Goal: Check status: Check status

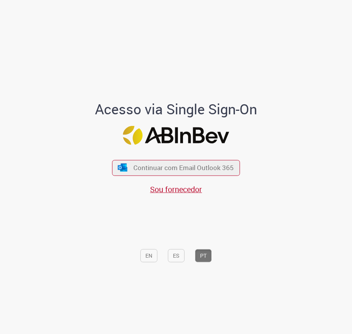
click at [213, 154] on div "Continuar com Email Outlook 365 Sou fornecedor" at bounding box center [176, 173] width 128 height 43
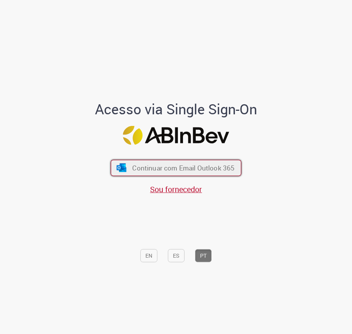
click at [210, 163] on span "Continuar com Email Outlook 365" at bounding box center [183, 167] width 102 height 9
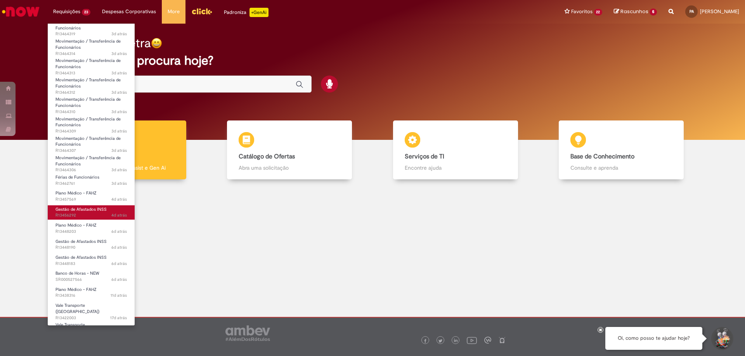
scroll to position [116, 0]
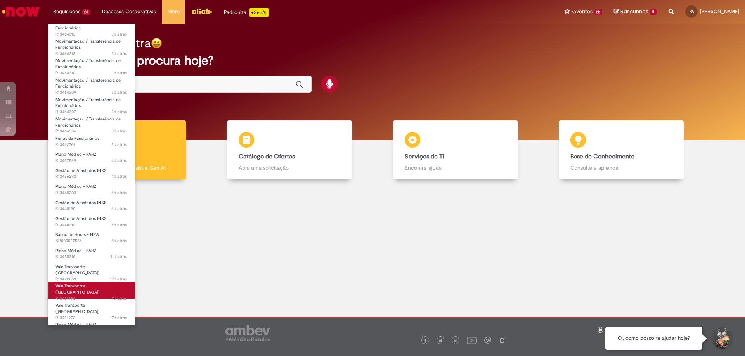
click at [85, 285] on span "Vale Transporte ([GEOGRAPHIC_DATA])" at bounding box center [77, 290] width 44 height 12
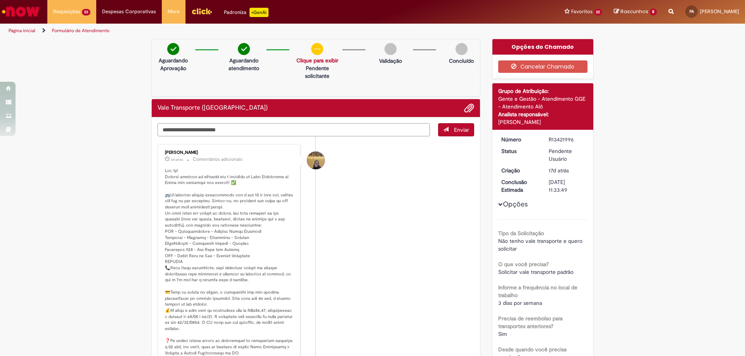
click at [214, 128] on textarea "Digite sua mensagem aqui..." at bounding box center [293, 129] width 272 height 13
type textarea "**********"
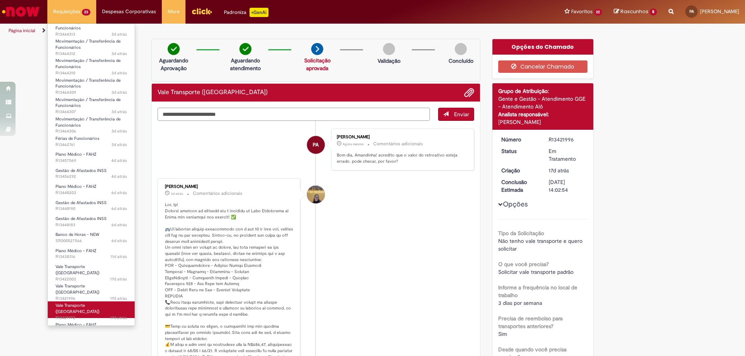
scroll to position [118, 0]
click at [88, 301] on span "Vale Transporte ([GEOGRAPHIC_DATA])" at bounding box center [77, 307] width 44 height 12
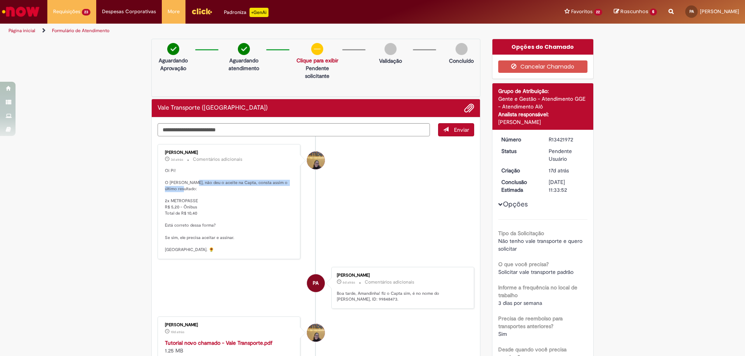
drag, startPoint x: 189, startPoint y: 182, endPoint x: 240, endPoint y: 187, distance: 51.4
click at [240, 187] on p "Oi Pi! O [PERSON_NAME], não deu o aceite na Capta, consta assim o último result…" at bounding box center [229, 210] width 129 height 85
click at [244, 201] on p "Oi Pi! O [PERSON_NAME], não deu o aceite na Capta, consta assim o último result…" at bounding box center [229, 210] width 129 height 85
click at [206, 130] on textarea "Digite sua mensagem aqui..." at bounding box center [293, 129] width 272 height 13
drag, startPoint x: 192, startPoint y: 129, endPoint x: 357, endPoint y: 149, distance: 166.0
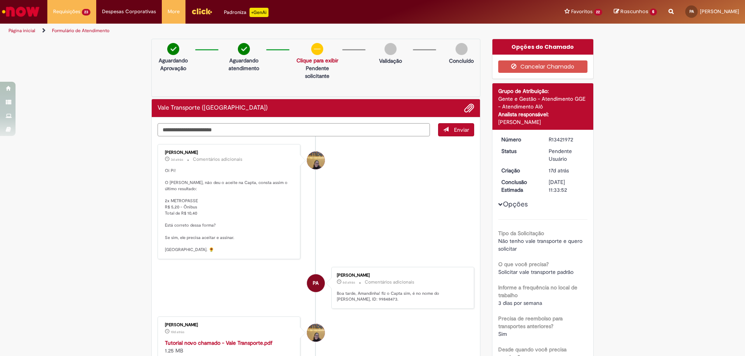
click at [352, 137] on div "**********" at bounding box center [315, 129] width 317 height 13
click at [213, 131] on textarea "**********" at bounding box center [293, 129] width 272 height 13
type textarea "**********"
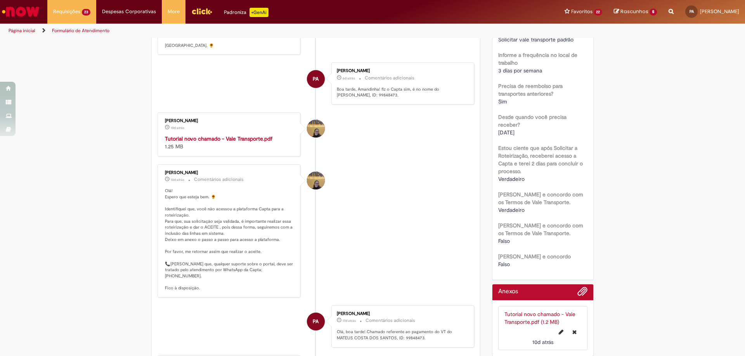
scroll to position [349, 0]
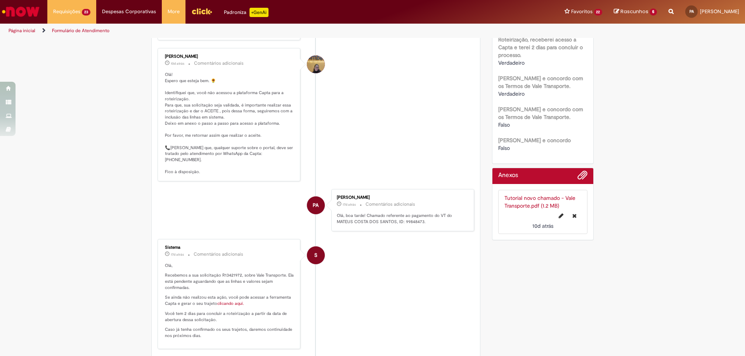
click at [226, 301] on link "clicando aqui." at bounding box center [230, 304] width 27 height 6
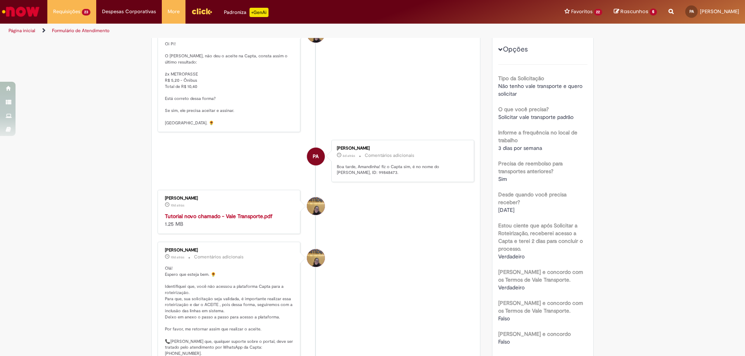
scroll to position [0, 0]
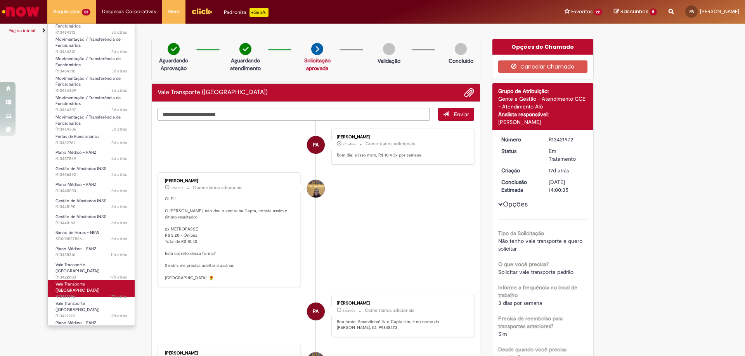
click at [81, 294] on span "17d atrás 17 dias atrás R13421996" at bounding box center [90, 297] width 71 height 6
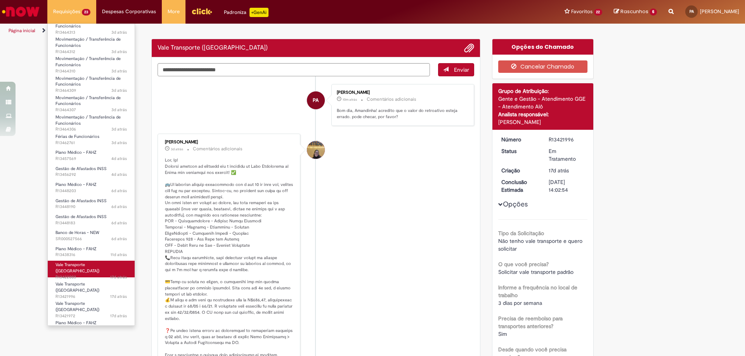
click at [85, 266] on span "Vale Transporte ([GEOGRAPHIC_DATA])" at bounding box center [77, 268] width 44 height 12
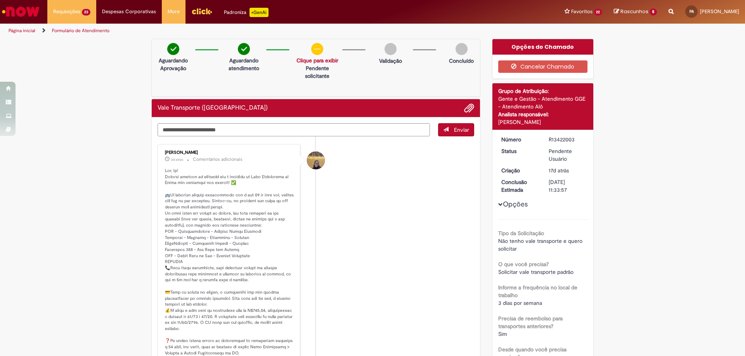
click at [227, 75] on div "Aguardando Aprovação Aguardando atendimento Solicitação aprovada Clique para ex…" at bounding box center [315, 68] width 329 height 58
click at [199, 128] on textarea "Digite sua mensagem aqui..." at bounding box center [293, 129] width 272 height 13
click at [237, 133] on textarea "********" at bounding box center [293, 129] width 272 height 13
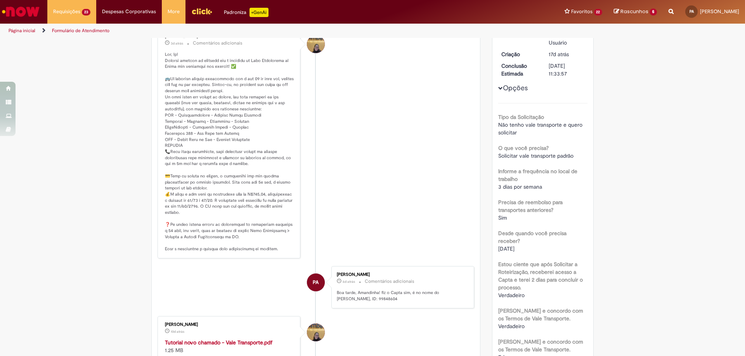
scroll to position [39, 0]
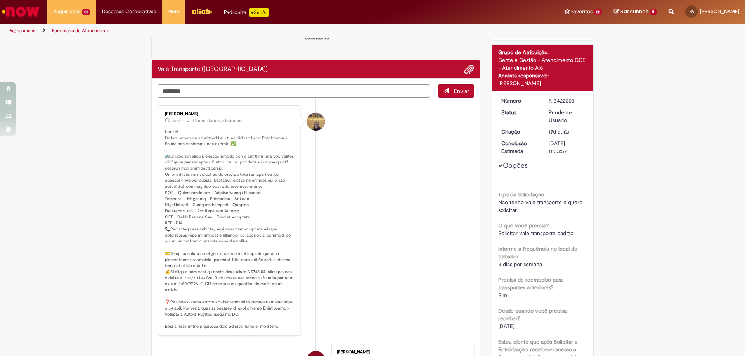
click at [222, 86] on textarea "********" at bounding box center [293, 91] width 272 height 13
paste textarea "*********"
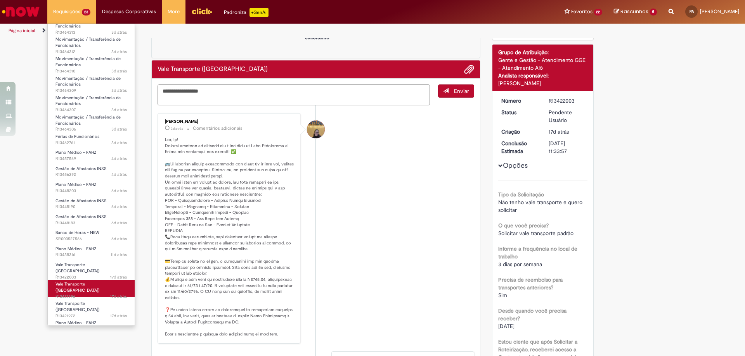
type textarea "**********"
click at [98, 294] on span "17d atrás 17 dias atrás R13421996" at bounding box center [90, 297] width 71 height 6
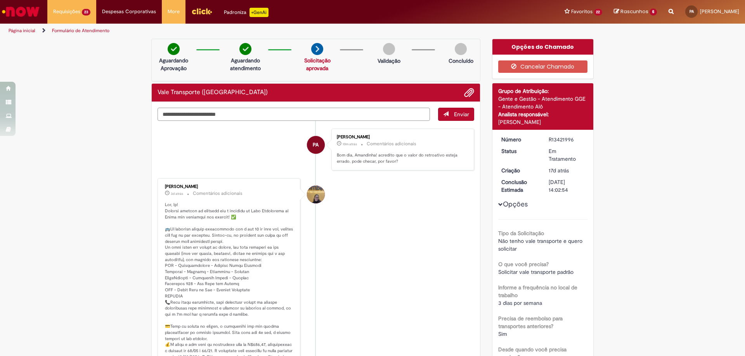
drag, startPoint x: 336, startPoint y: 111, endPoint x: 410, endPoint y: 161, distance: 89.5
click at [352, 161] on div "[PERSON_NAME] 10m atrás 10 minutos atrás Comentários adicionais Bom dia, Amandi…" at bounding box center [403, 150] width 138 height 38
drag, startPoint x: 406, startPoint y: 163, endPoint x: 332, endPoint y: 150, distance: 75.1
click at [334, 150] on div "[PERSON_NAME] 10m atrás 10 minutos atrás Comentários adicionais Bom dia, Amandi…" at bounding box center [403, 150] width 138 height 38
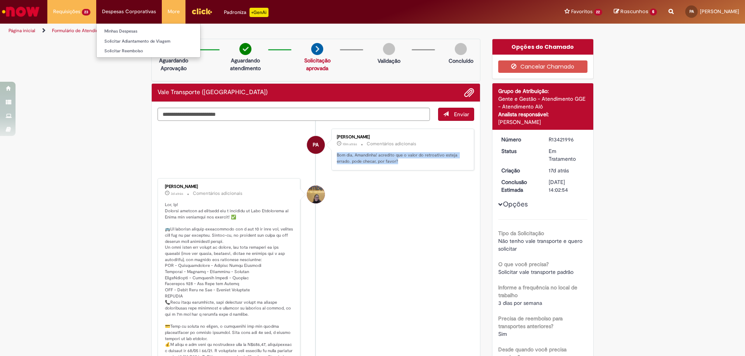
copy p "Bom dia, Amandinha! acredito que o valor do retroativo esteja errado. pode chec…"
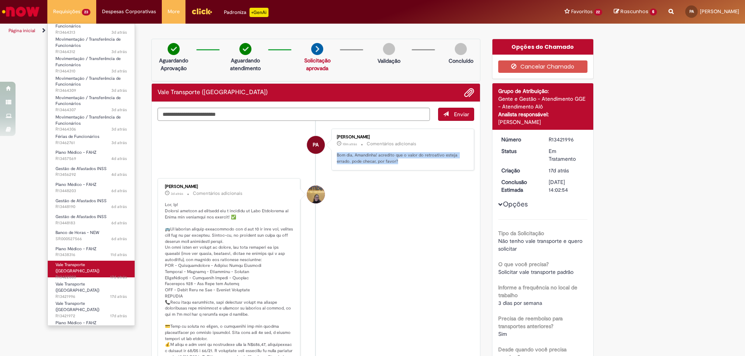
click at [95, 266] on link "Vale Transporte ([GEOGRAPHIC_DATA]) 17d atrás 17 dias atrás R13422003" at bounding box center [91, 269] width 87 height 17
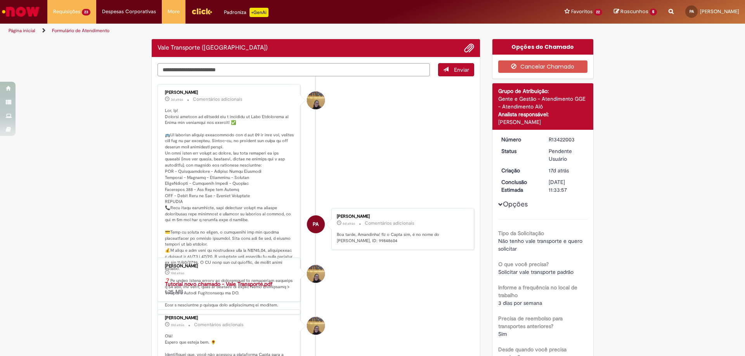
click at [220, 64] on textarea "Digite sua mensagem aqui..." at bounding box center [293, 69] width 272 height 13
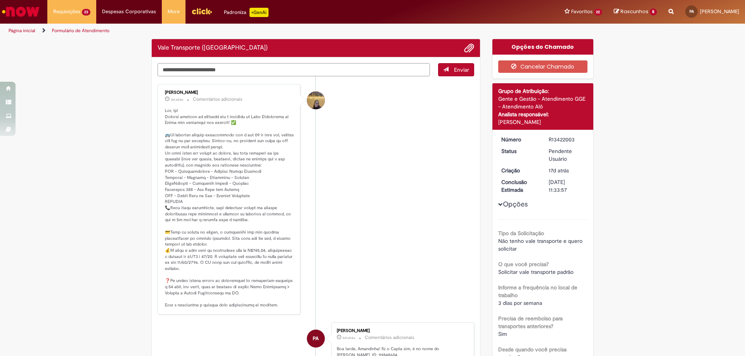
paste textarea "**********"
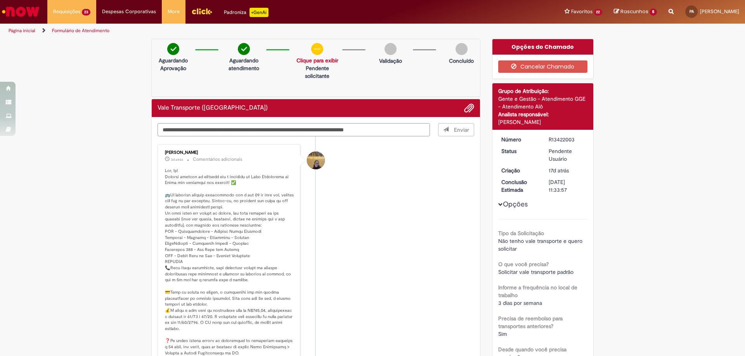
type textarea "**********"
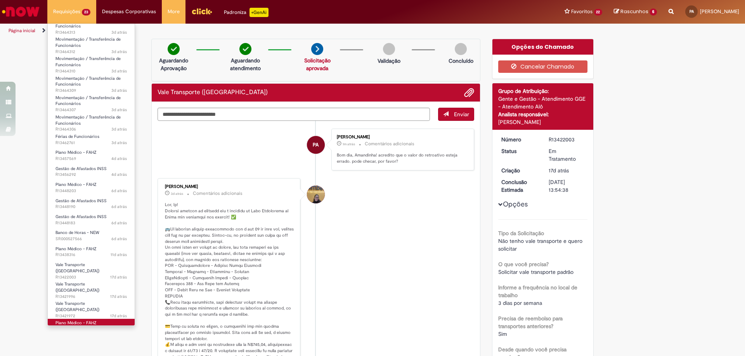
click at [88, 320] on span "Plano Médico - FAHZ" at bounding box center [75, 323] width 41 height 6
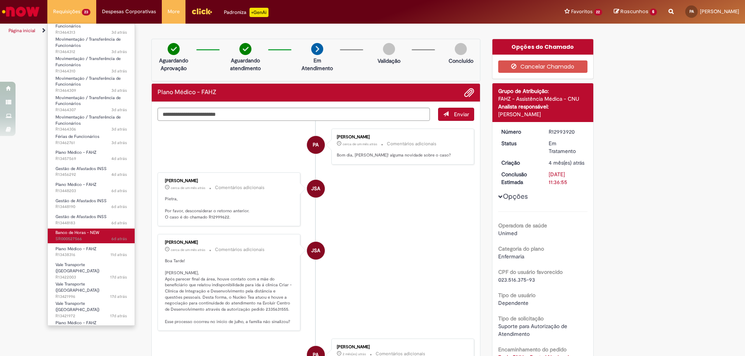
click at [88, 233] on span "Banco de Horas - NEW" at bounding box center [77, 233] width 44 height 6
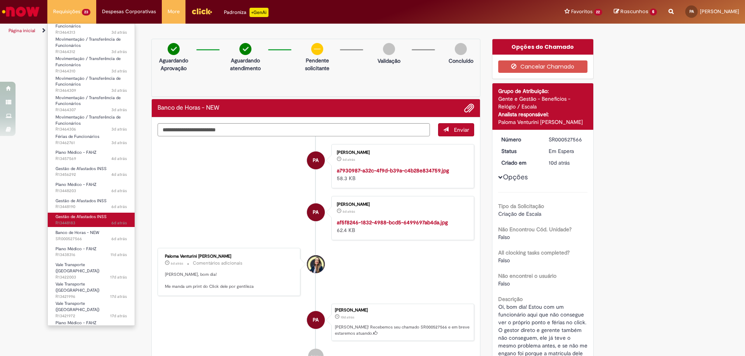
click at [90, 221] on span "6d atrás 6 dias atrás R13448183" at bounding box center [90, 223] width 71 height 6
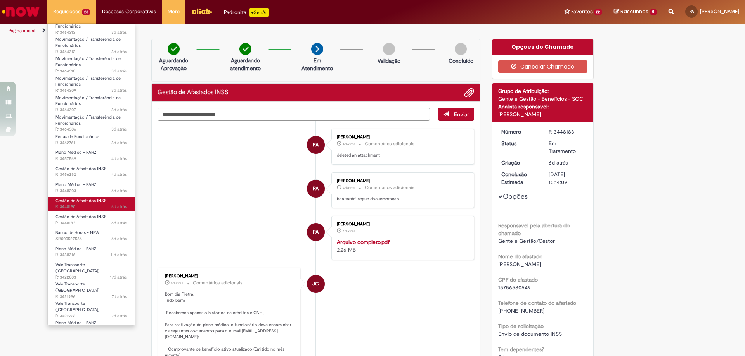
click at [102, 203] on span "Gestão de Afastados INSS" at bounding box center [80, 201] width 51 height 6
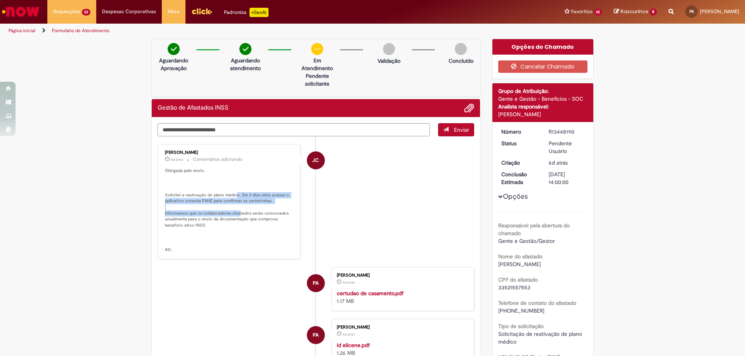
drag, startPoint x: 231, startPoint y: 195, endPoint x: 235, endPoint y: 214, distance: 18.7
click at [235, 214] on p "Obrigada pelo envio. Solicitei a reativação do plano médico. Em 3 dias úteis ac…" at bounding box center [229, 210] width 129 height 85
click at [243, 223] on p "Obrigada pelo envio. Solicitei a reativação do plano médico. Em 3 dias úteis ac…" at bounding box center [229, 210] width 129 height 85
click at [216, 130] on textarea "Digite sua mensagem aqui..." at bounding box center [293, 129] width 272 height 13
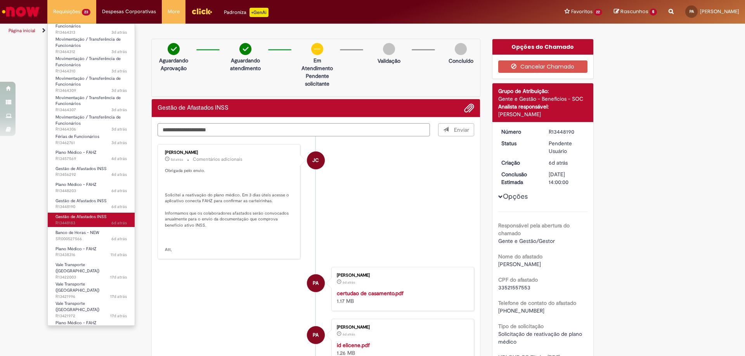
type textarea "**********"
click at [92, 222] on span "6d atrás 6 dias atrás R13448183" at bounding box center [90, 223] width 71 height 6
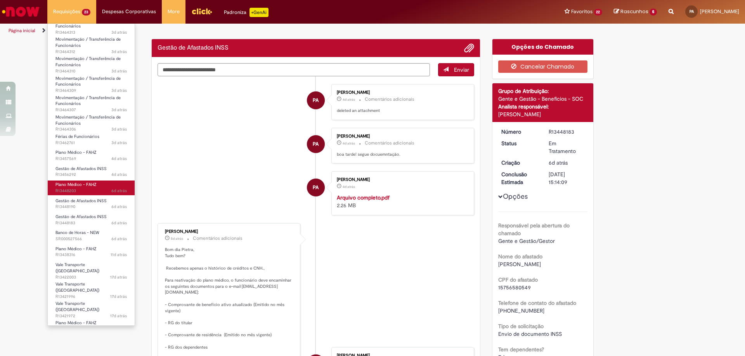
click at [93, 187] on span "Plano Médico - FAHZ" at bounding box center [75, 185] width 41 height 6
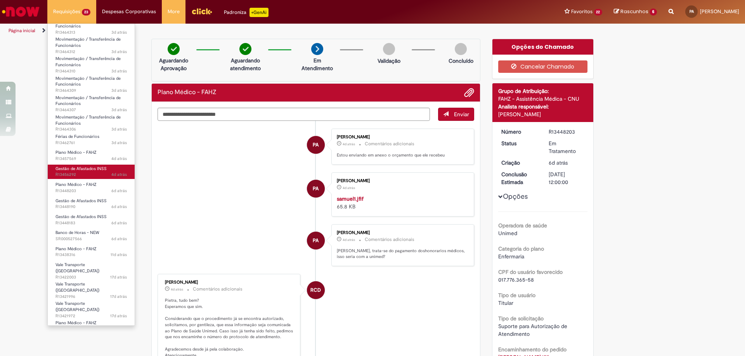
click at [102, 165] on link "Gestão de Afastados INSS 4d atrás 4 dias atrás R13456292" at bounding box center [91, 172] width 87 height 14
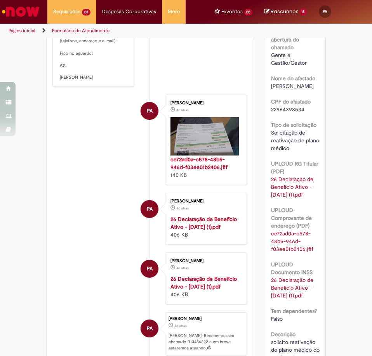
scroll to position [78, 0]
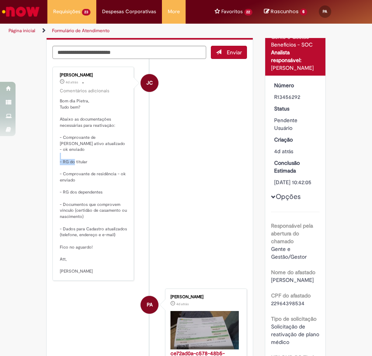
drag, startPoint x: 63, startPoint y: 153, endPoint x: 80, endPoint y: 157, distance: 16.9
click at [77, 157] on p "Bom dia Pietra, Tudo bem? Abaixo as documentações necessárias para reativação: …" at bounding box center [94, 186] width 68 height 176
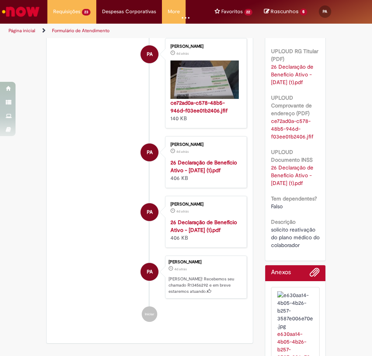
scroll to position [221, 0]
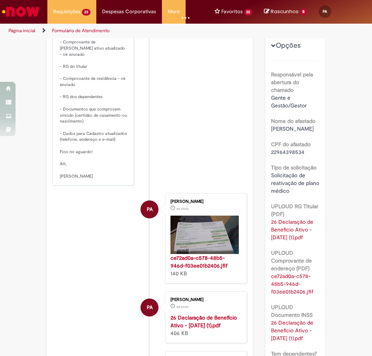
click at [80, 175] on p "Bom dia Pietra, Tudo bem? Abaixo as documentações necessárias para reativação: …" at bounding box center [94, 91] width 68 height 176
drag, startPoint x: 70, startPoint y: 185, endPoint x: 103, endPoint y: 190, distance: 33.4
click at [103, 179] on p "Bom dia Pietra, Tudo bem? Abaixo as documentações necessárias para reativação: …" at bounding box center [94, 91] width 68 height 176
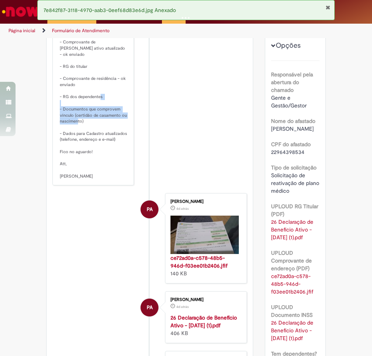
drag, startPoint x: 57, startPoint y: 202, endPoint x: 106, endPoint y: 213, distance: 49.3
click at [106, 179] on p "Bom dia Pietra, Tudo bem? Abaixo as documentações necessárias para reativação: …" at bounding box center [94, 91] width 68 height 176
click at [88, 179] on p "Bom dia Pietra, Tudo bem? Abaixo as documentações necessárias para reativação: …" at bounding box center [94, 91] width 68 height 176
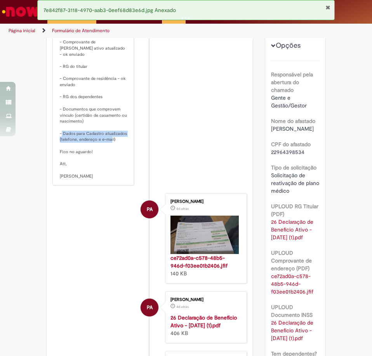
drag, startPoint x: 69, startPoint y: 225, endPoint x: 113, endPoint y: 230, distance: 44.5
click at [113, 179] on p "Bom dia Pietra, Tudo bem? Abaixo as documentações necessárias para reativação: …" at bounding box center [94, 91] width 68 height 176
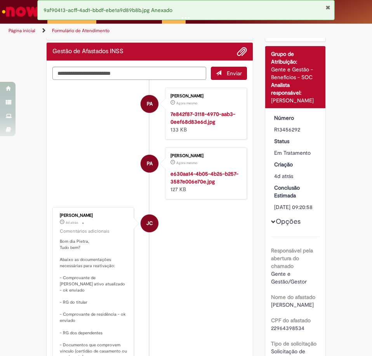
scroll to position [0, 0]
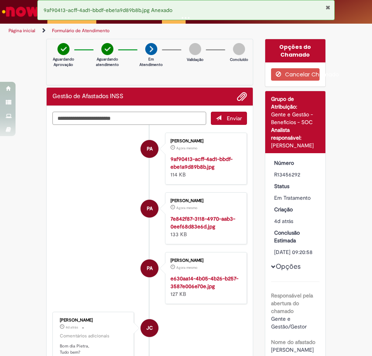
click at [93, 122] on textarea "Digite sua mensagem aqui..." at bounding box center [129, 118] width 154 height 13
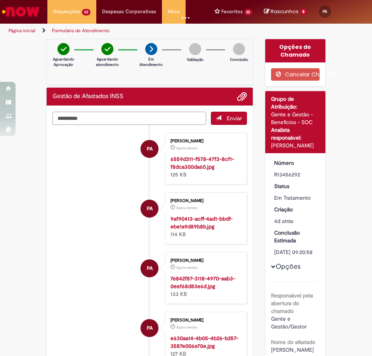
click at [99, 120] on textarea "*********" at bounding box center [129, 118] width 154 height 13
paste textarea "**********"
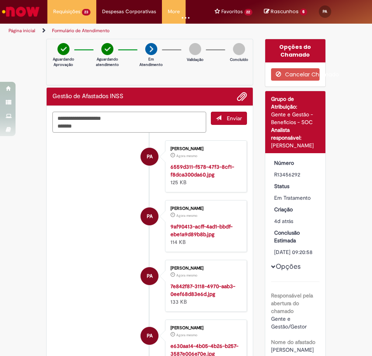
drag, startPoint x: 81, startPoint y: 125, endPoint x: -3, endPoint y: 125, distance: 84.6
click at [0, 125] on html "Pular para o conteúdo da página Requisições 23 Exibir Todas as Solicitações Mov…" at bounding box center [186, 178] width 372 height 356
type textarea "**********"
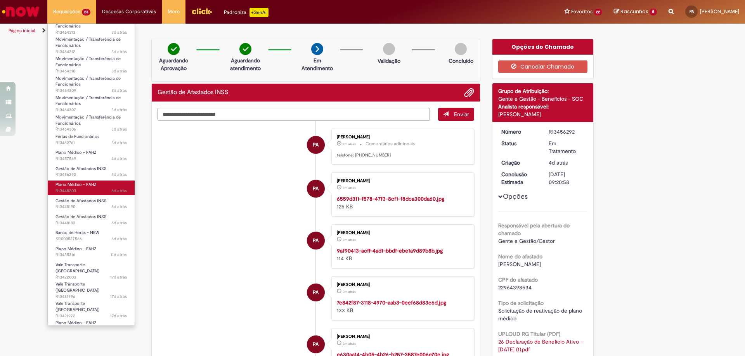
click at [89, 189] on span "6d atrás 6 dias atrás R13448203" at bounding box center [90, 191] width 71 height 6
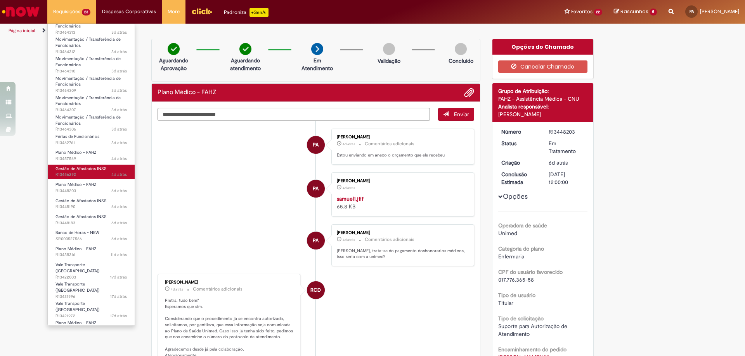
click at [71, 173] on span "4d atrás 4 dias atrás R13456292" at bounding box center [90, 175] width 71 height 6
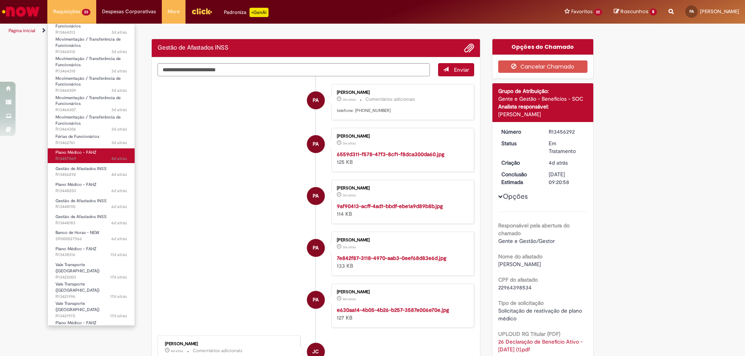
click at [79, 154] on span "Plano Médico - FAHZ" at bounding box center [75, 153] width 41 height 6
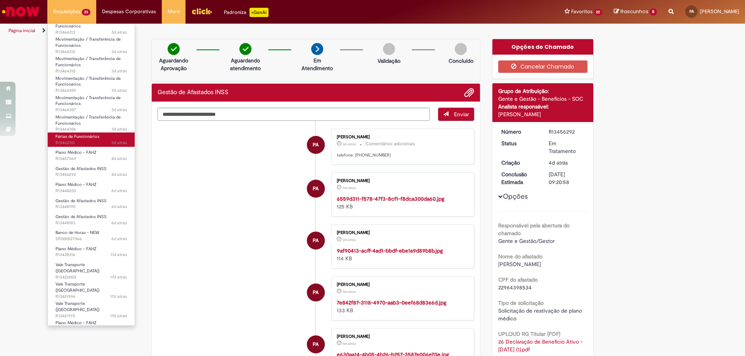
click at [86, 135] on span "Férias de Funcionários" at bounding box center [77, 137] width 44 height 6
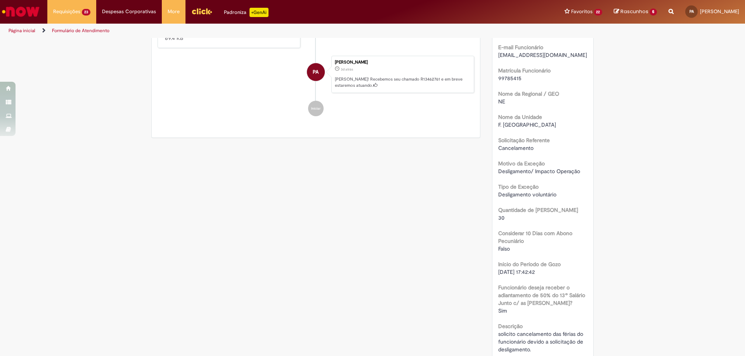
scroll to position [272, 0]
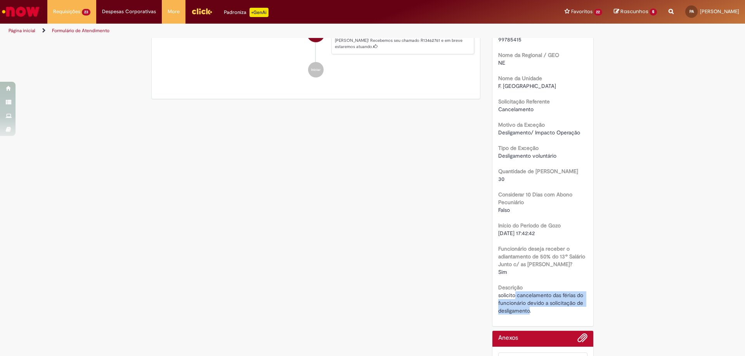
drag, startPoint x: 513, startPoint y: 295, endPoint x: 526, endPoint y: 310, distance: 19.8
click at [352, 310] on span "solicito cancelamento das férias do funcionário devido a solicitação de desliga…" at bounding box center [541, 303] width 86 height 22
click at [352, 302] on span "solicito cancelamento das férias do funcionário devido a solicitação de desliga…" at bounding box center [541, 303] width 86 height 22
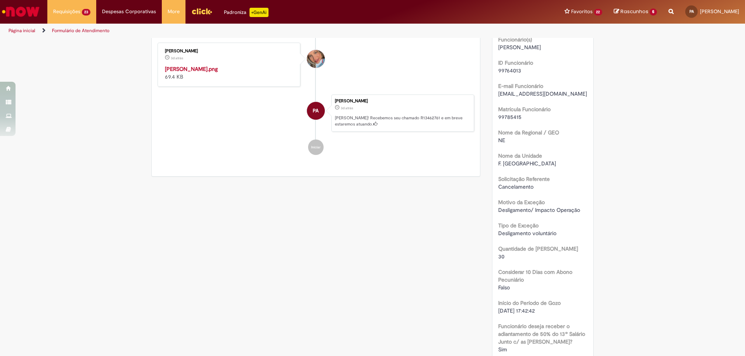
scroll to position [78, 0]
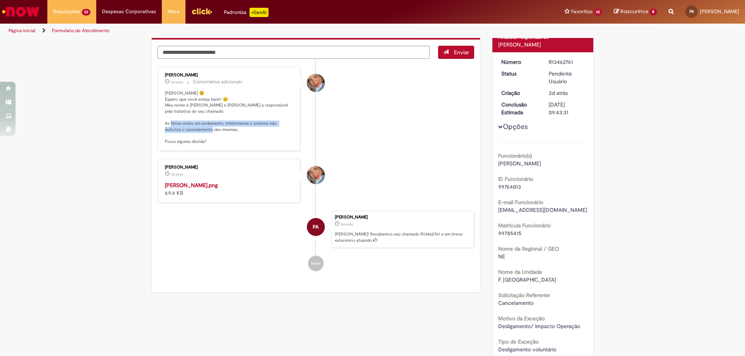
drag, startPoint x: 195, startPoint y: 122, endPoint x: 272, endPoint y: 135, distance: 78.6
click at [272, 135] on p "[PERSON_NAME] 😉 Espero que você esteja bem!! 😊 Meu nome é [PERSON_NAME] e [PERS…" at bounding box center [229, 117] width 129 height 55
click at [270, 138] on p "[PERSON_NAME] 😉 Espero que você esteja bem!! 😊 Meu nome é [PERSON_NAME] e [PERS…" at bounding box center [229, 117] width 129 height 55
